Goal: Transaction & Acquisition: Obtain resource

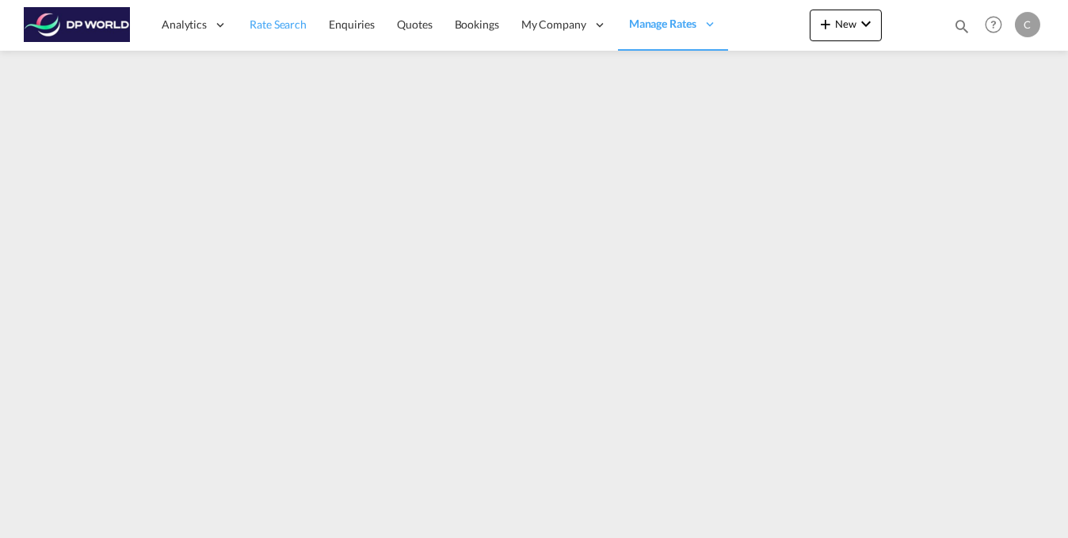
click at [288, 26] on span "Rate Search" at bounding box center [278, 23] width 57 height 13
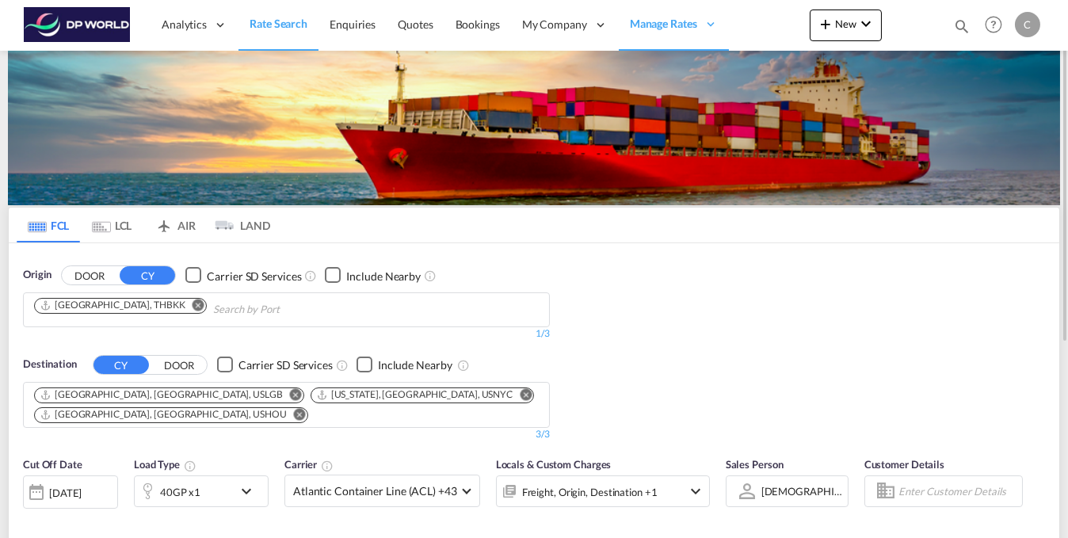
click at [193, 303] on md-icon "Remove" at bounding box center [199, 305] width 12 height 12
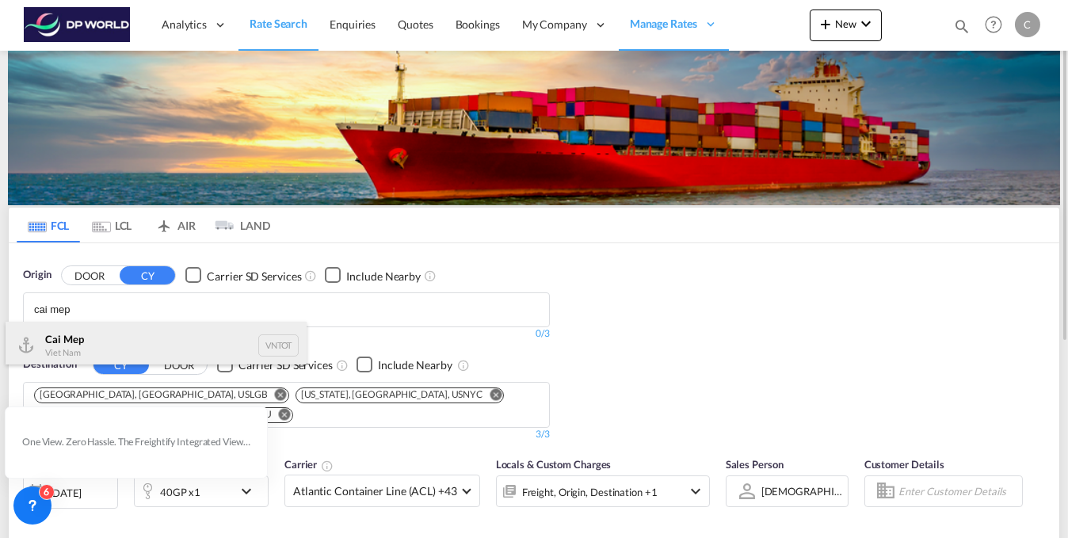
type input "cai mep"
click at [150, 347] on div "Cai Mep Viet Nam VNTOT" at bounding box center [156, 346] width 301 height 48
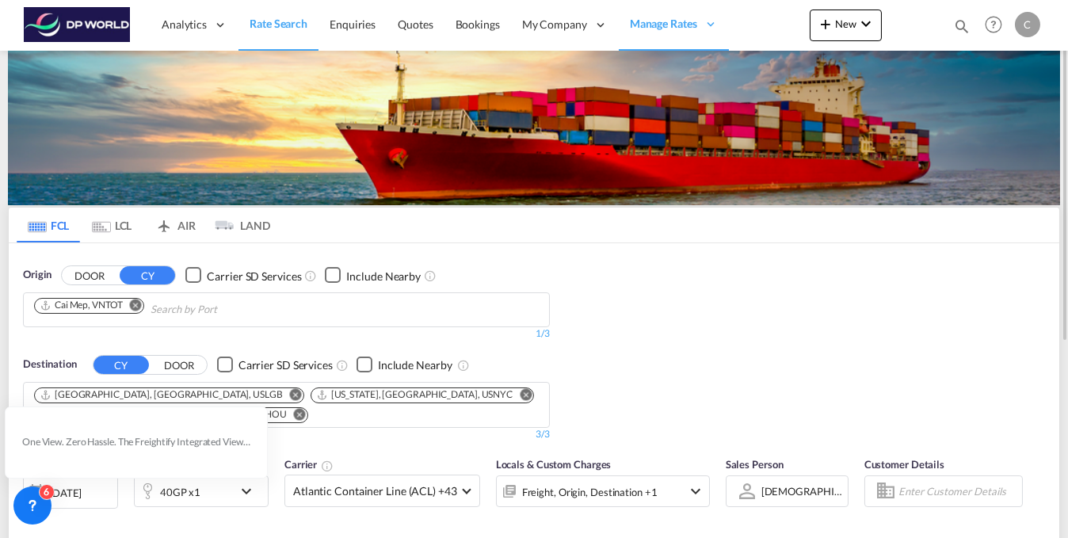
click at [306, 408] on md-icon "Remove" at bounding box center [300, 414] width 12 height 12
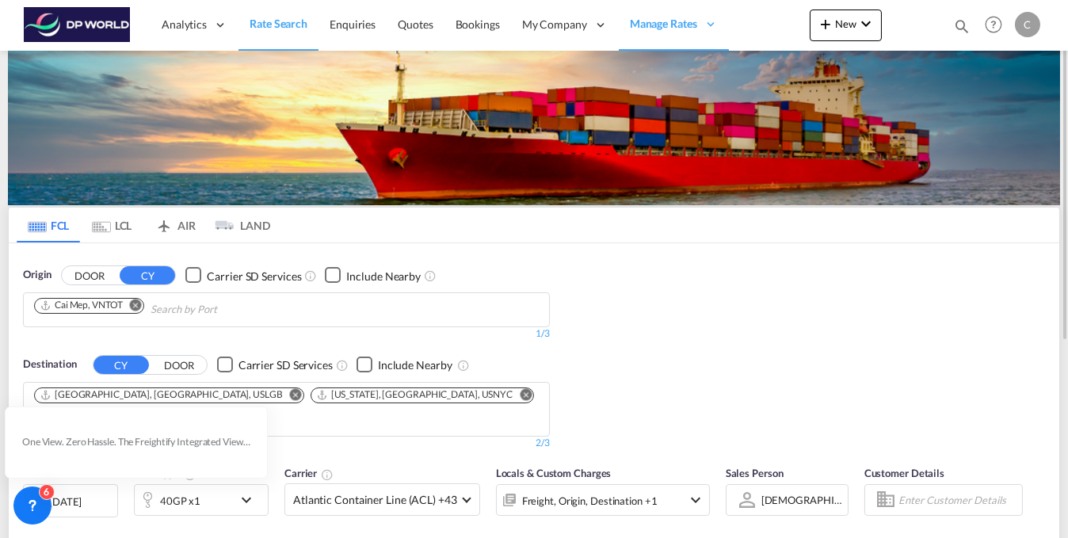
click at [290, 389] on md-icon "Remove" at bounding box center [296, 394] width 12 height 12
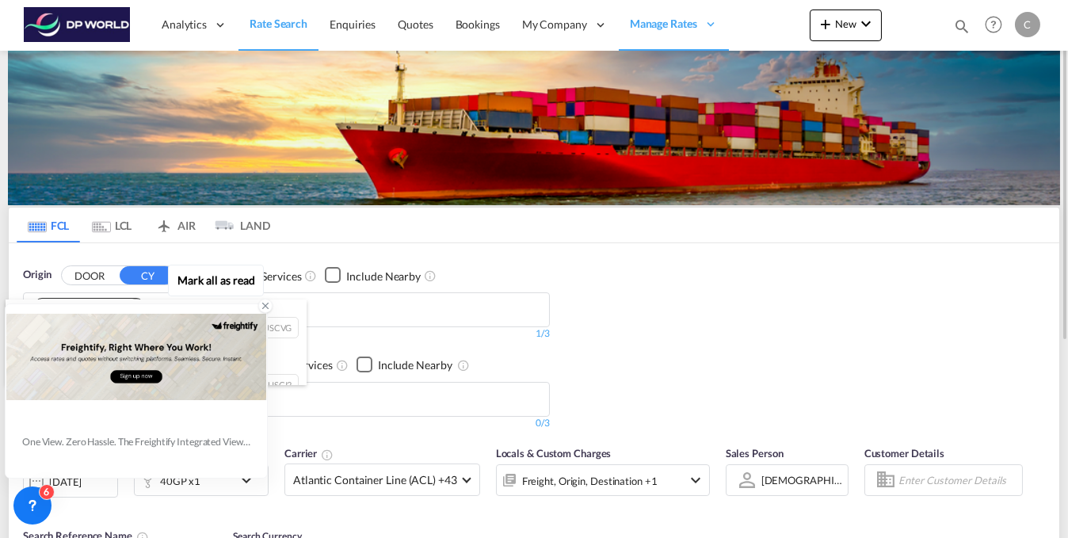
type input "[GEOGRAPHIC_DATA]"
click at [161, 308] on div at bounding box center [136, 356] width 260 height 103
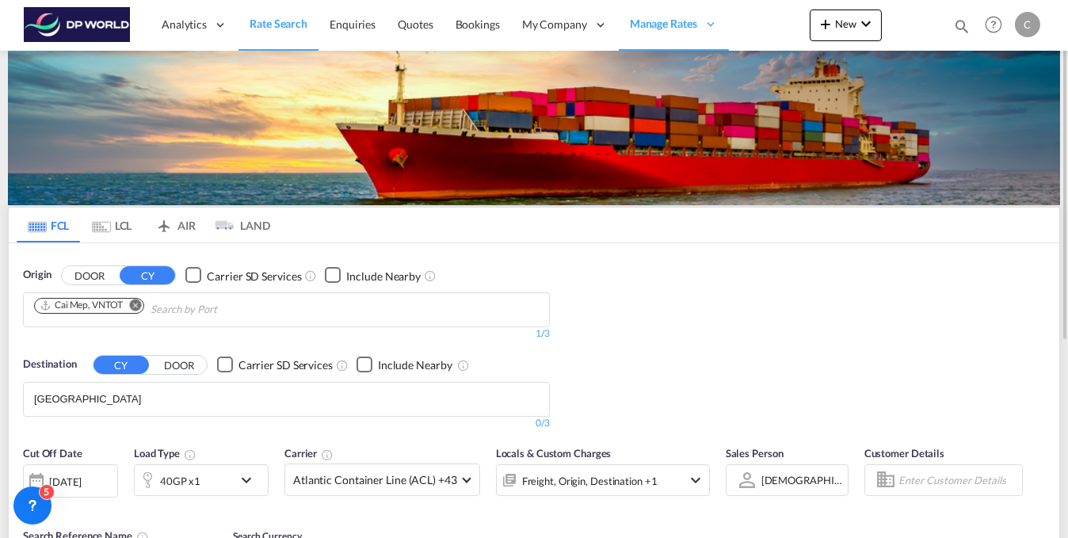
click at [134, 394] on body "Analytics Reports Dashboard Rate Search Enquiries Quotes Bookings" at bounding box center [534, 269] width 1068 height 538
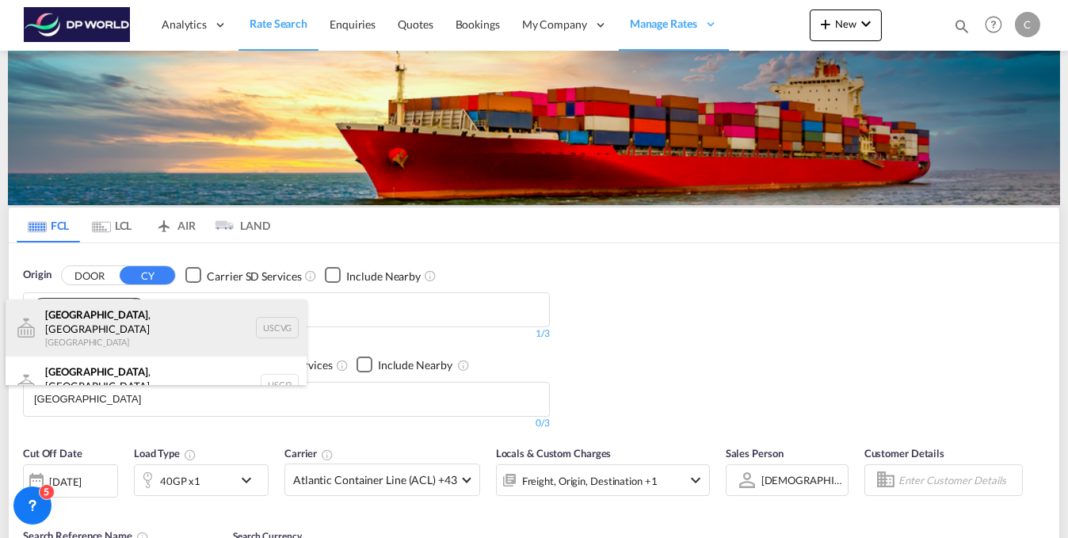
click at [112, 319] on div "[GEOGRAPHIC_DATA] , [GEOGRAPHIC_DATA] [GEOGRAPHIC_DATA] USCVG" at bounding box center [156, 328] width 301 height 57
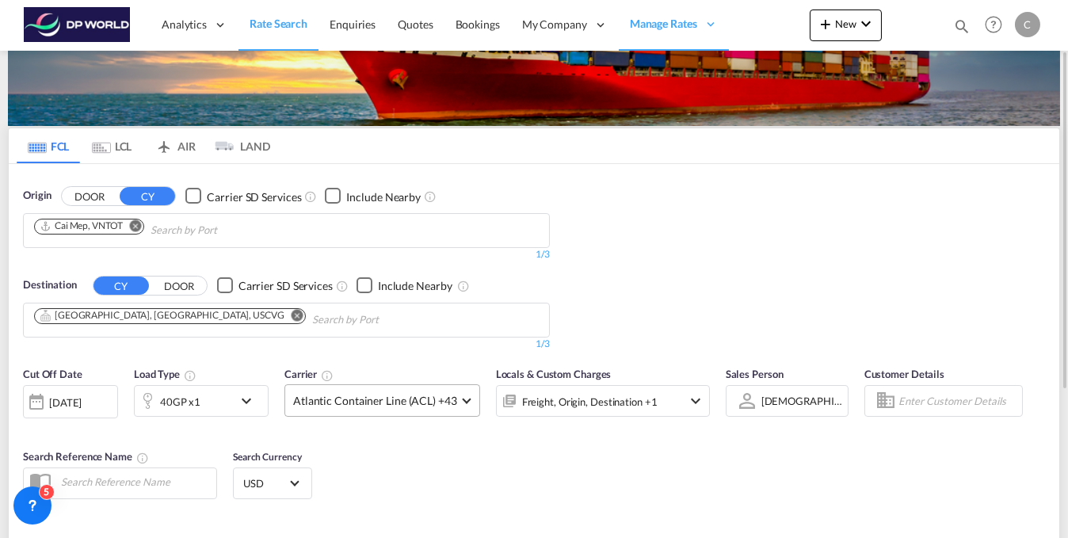
scroll to position [239, 0]
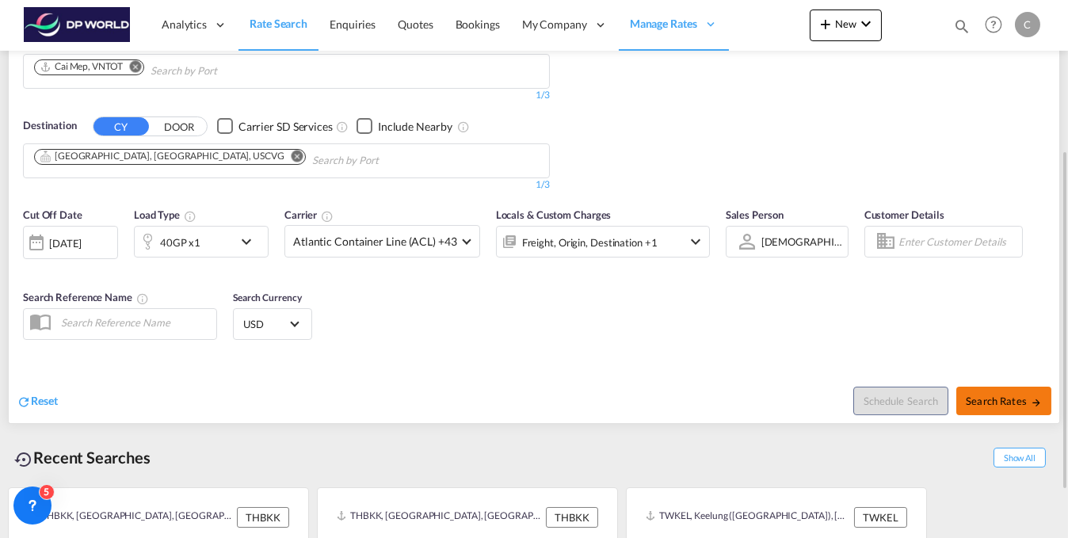
click at [995, 395] on span "Search Rates" at bounding box center [1004, 401] width 76 height 13
type input "VNTOT to USCVG / [DATE]"
